Goal: Task Accomplishment & Management: Manage account settings

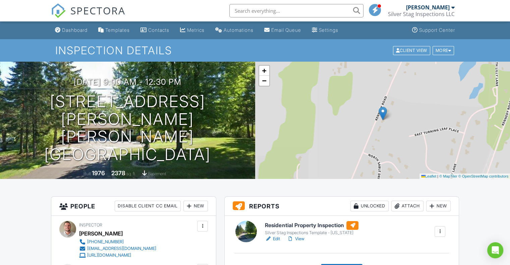
click at [21, 16] on nav "SPECTORA Nathan Clement Silver Stag Inspections LLC Role: Inspector Dashboard N…" at bounding box center [255, 10] width 510 height 21
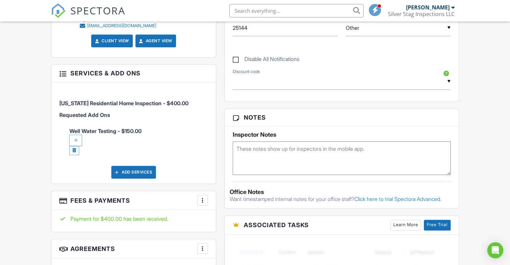
scroll to position [341, 0]
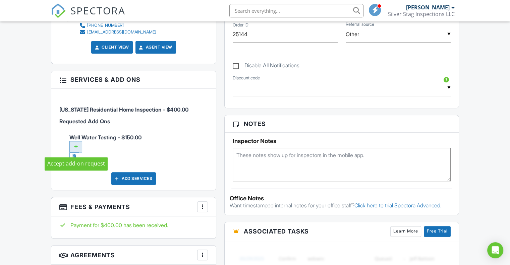
click at [77, 146] on div at bounding box center [75, 146] width 13 height 11
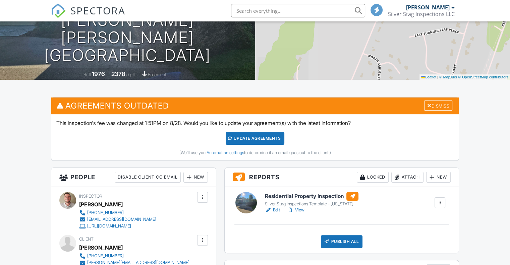
scroll to position [101, 0]
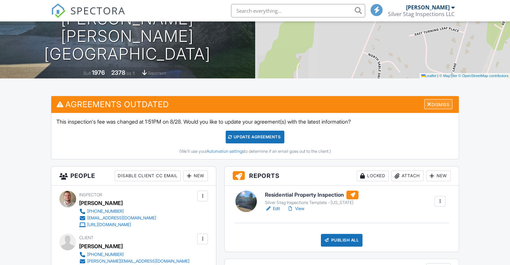
click at [446, 104] on div "Dismiss" at bounding box center [438, 104] width 28 height 10
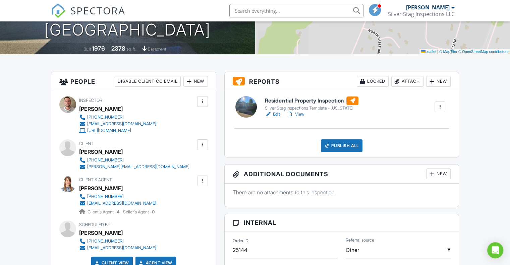
scroll to position [123, 0]
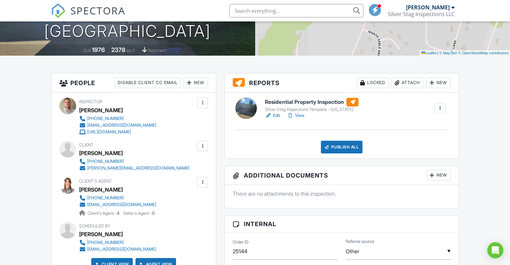
click at [305, 102] on h6 "Residential Property Inspection" at bounding box center [312, 102] width 94 height 9
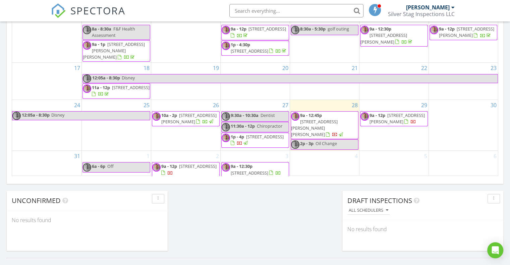
scroll to position [440, 0]
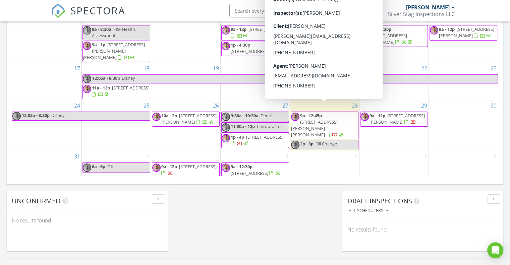
click at [313, 119] on span "5824 N Kennedy Rd, Milton 53563" at bounding box center [314, 128] width 47 height 19
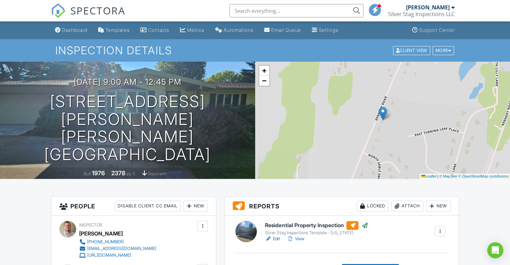
click at [99, 14] on span "SPECTORA" at bounding box center [97, 10] width 55 height 14
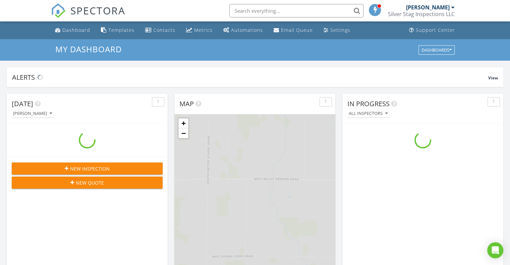
scroll to position [621, 521]
